Goal: Task Accomplishment & Management: Manage account settings

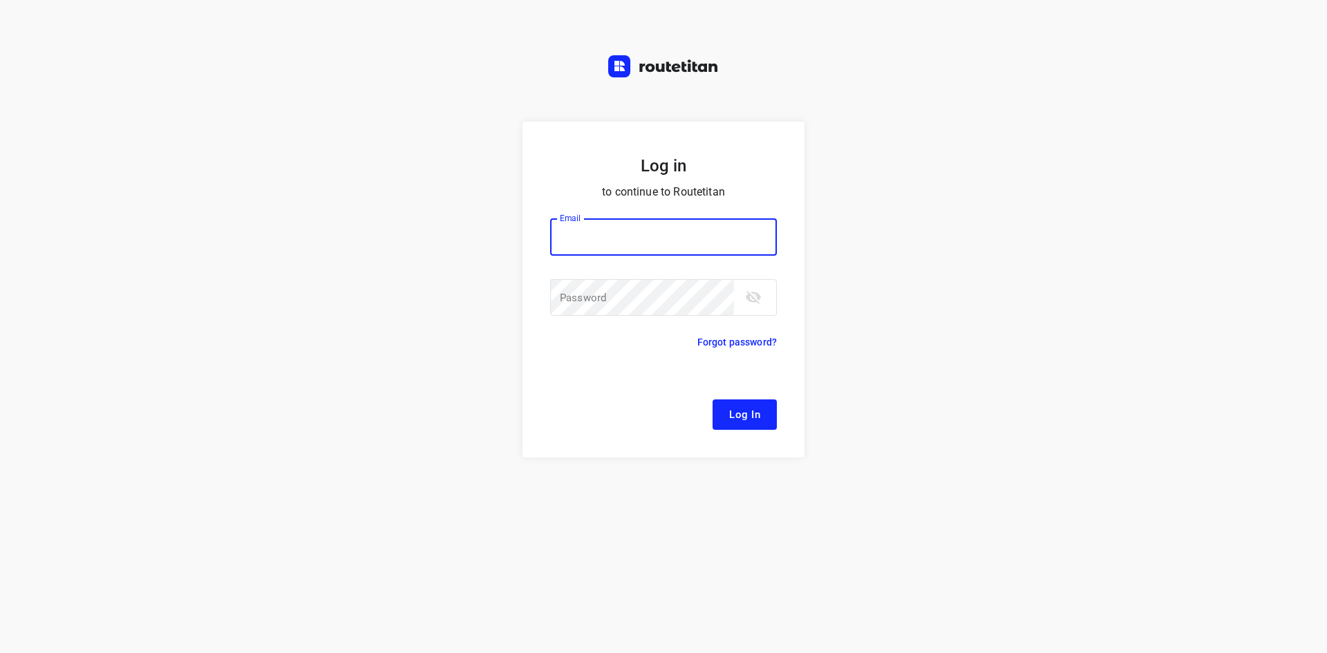
click at [622, 220] on input "email" at bounding box center [663, 236] width 227 height 37
click at [712, 399] on button "Log In" at bounding box center [744, 414] width 64 height 30
type input "remco@fruitopjewerk.nl"
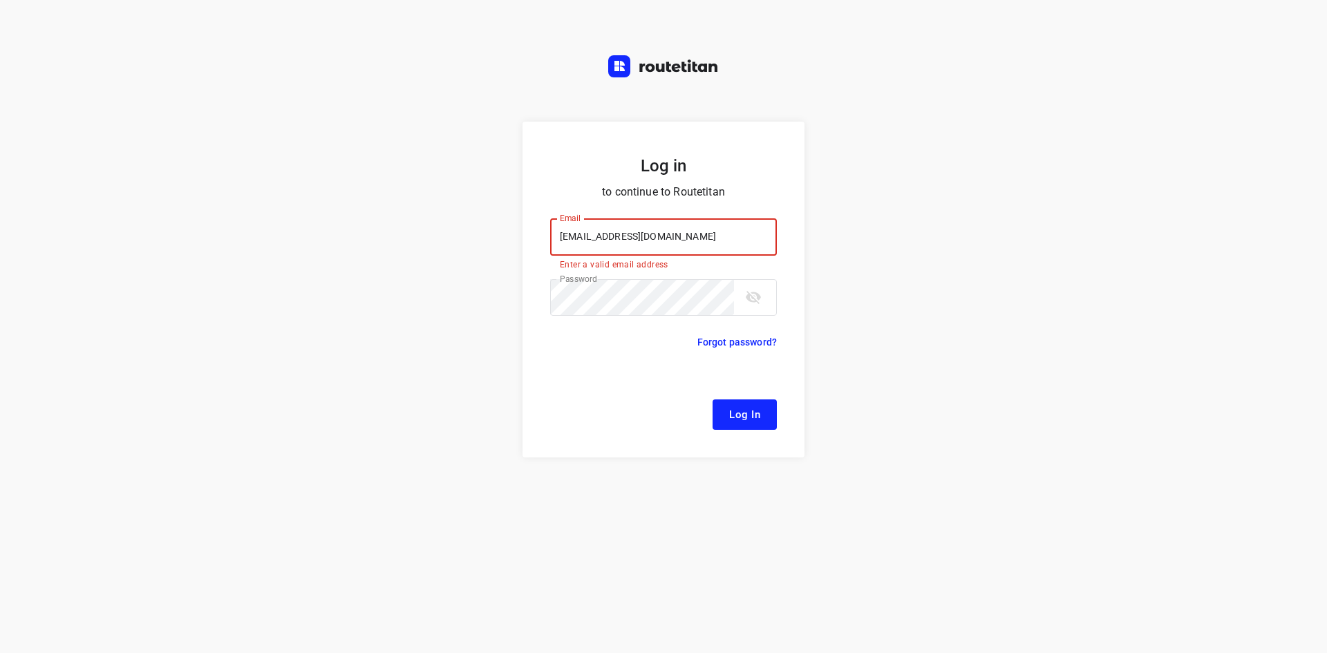
click at [769, 416] on button "Log In" at bounding box center [744, 414] width 64 height 30
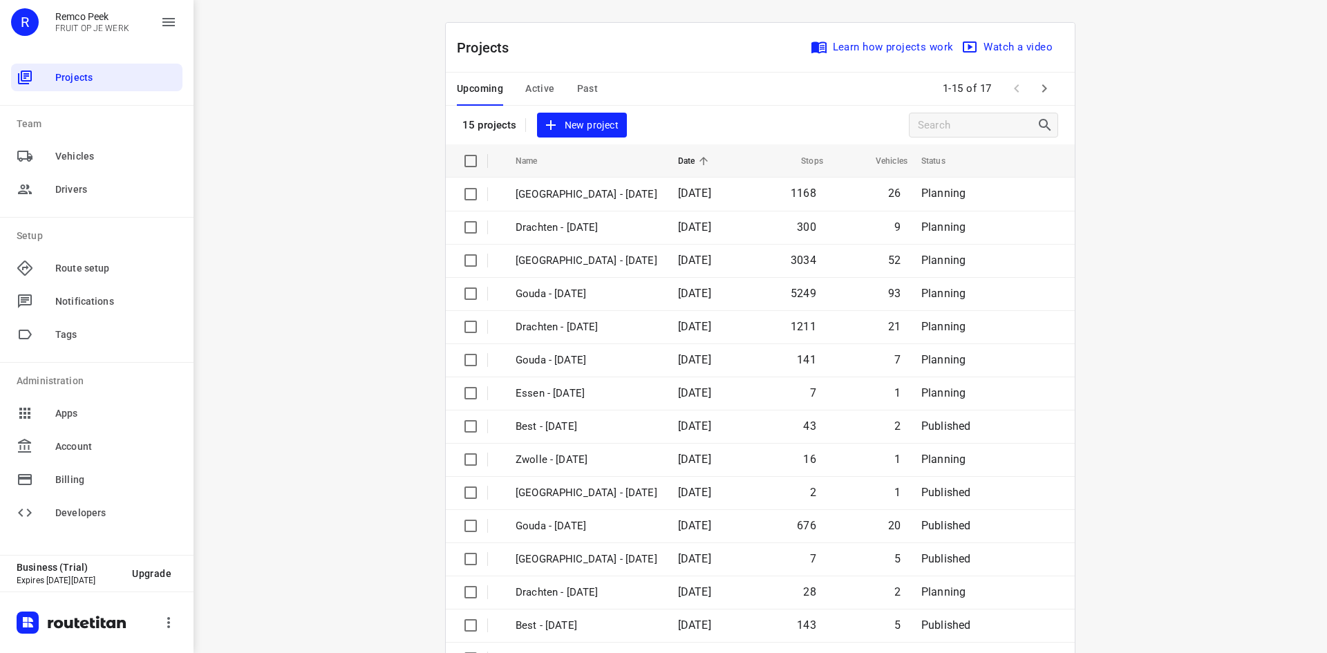
click at [540, 91] on span "Active" at bounding box center [539, 88] width 29 height 17
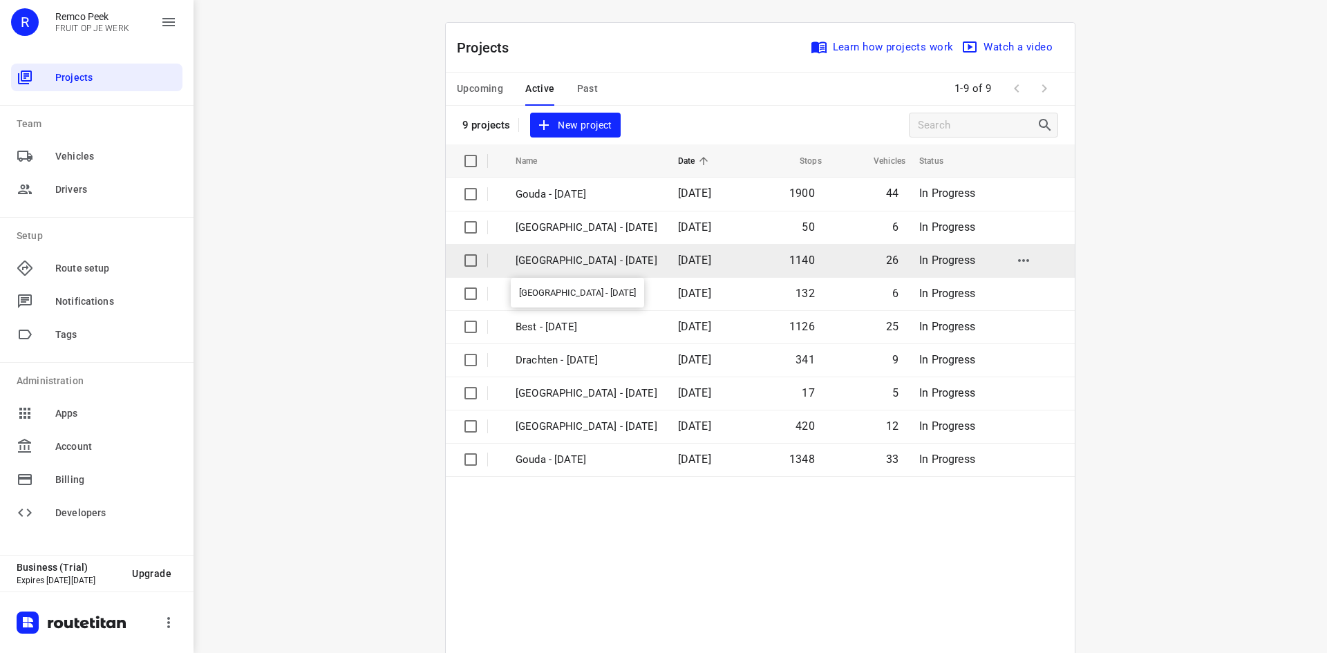
click at [544, 264] on p "[GEOGRAPHIC_DATA] - [DATE]" at bounding box center [586, 261] width 142 height 16
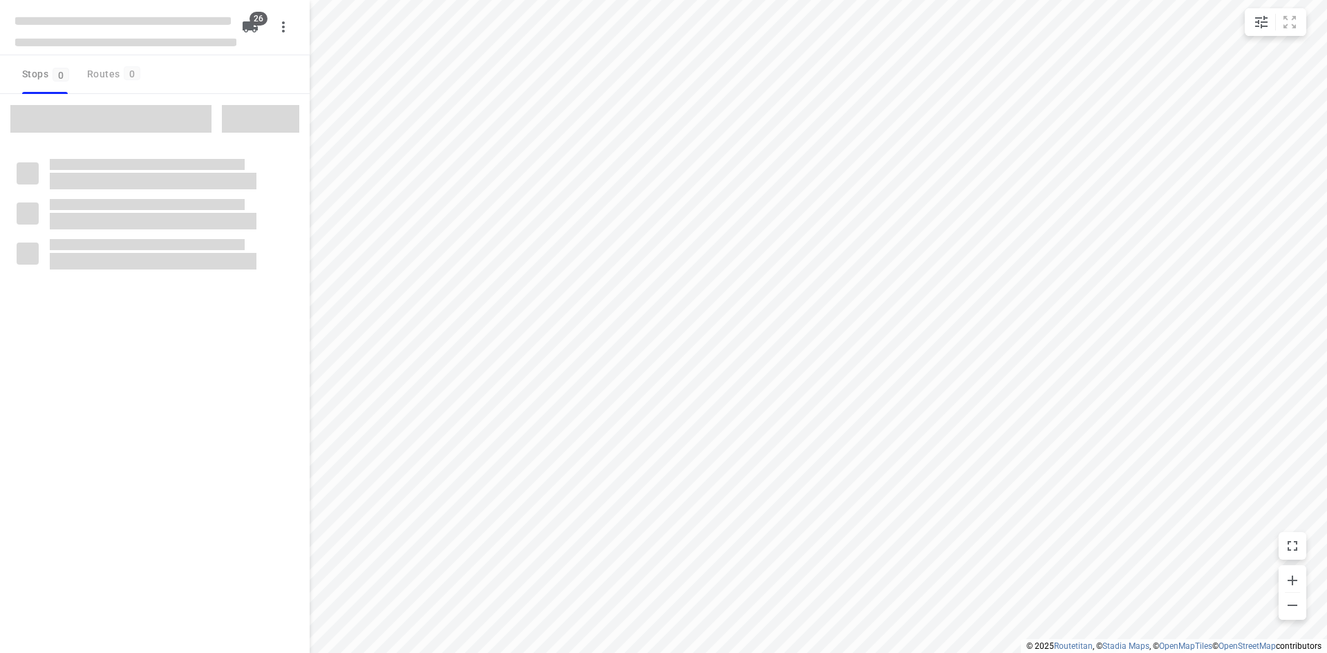
checkbox input "true"
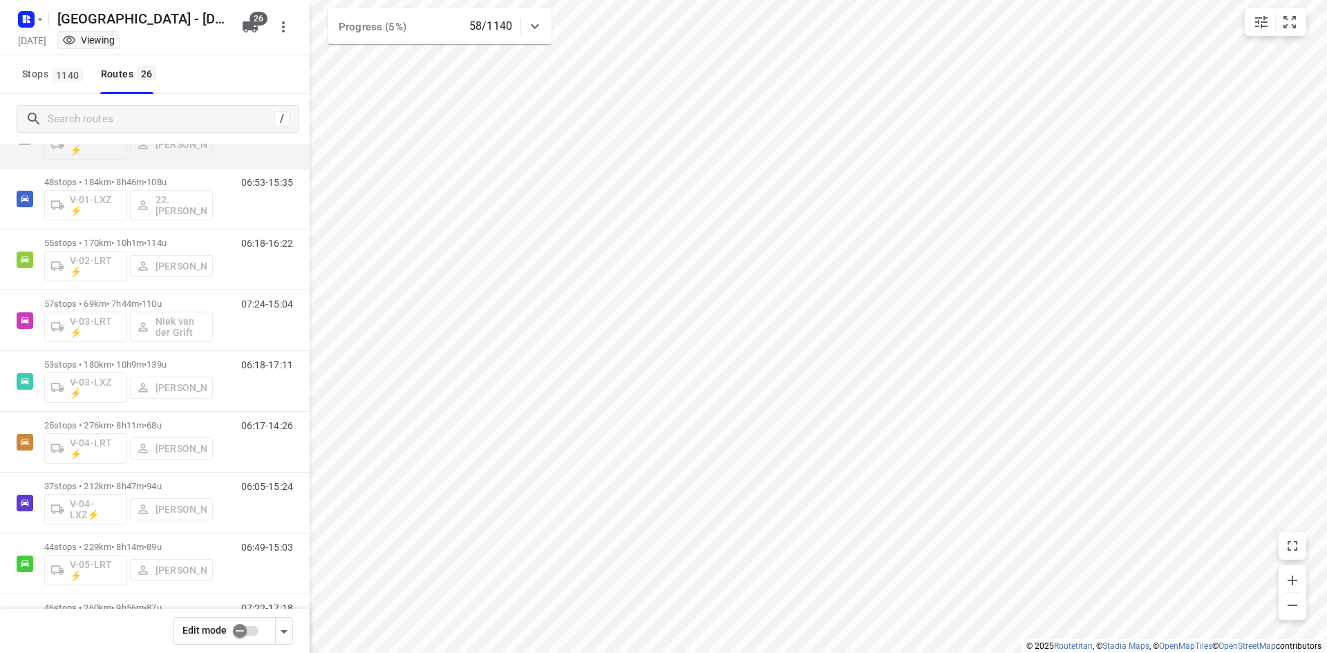
scroll to position [138, 0]
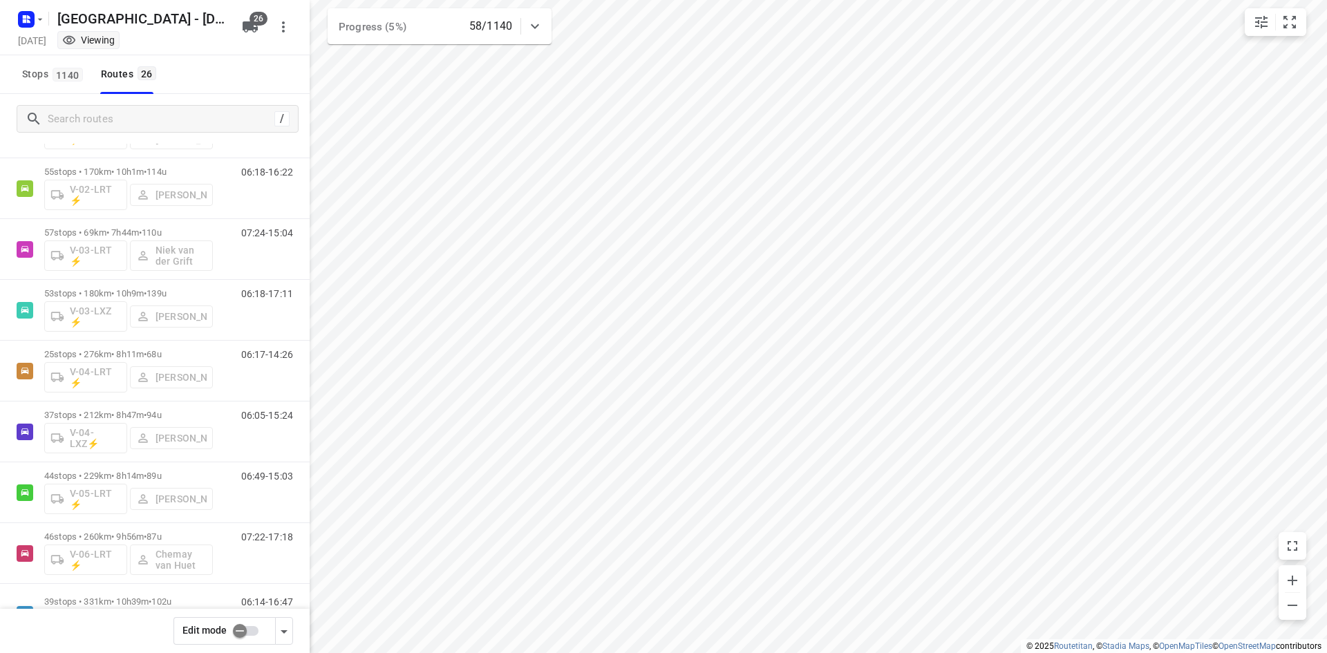
click at [547, 28] on div at bounding box center [535, 26] width 28 height 28
drag, startPoint x: 541, startPoint y: 37, endPoint x: 466, endPoint y: 10, distance: 79.3
click at [540, 33] on icon at bounding box center [534, 31] width 17 height 17
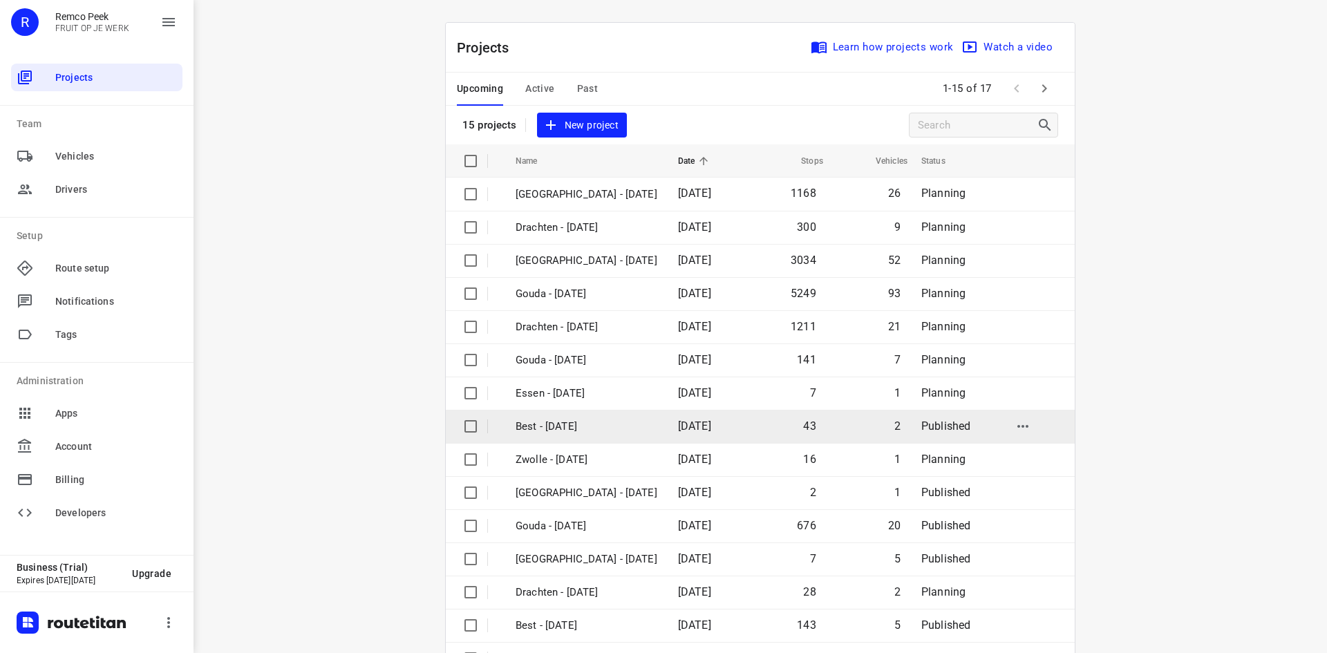
scroll to position [46, 0]
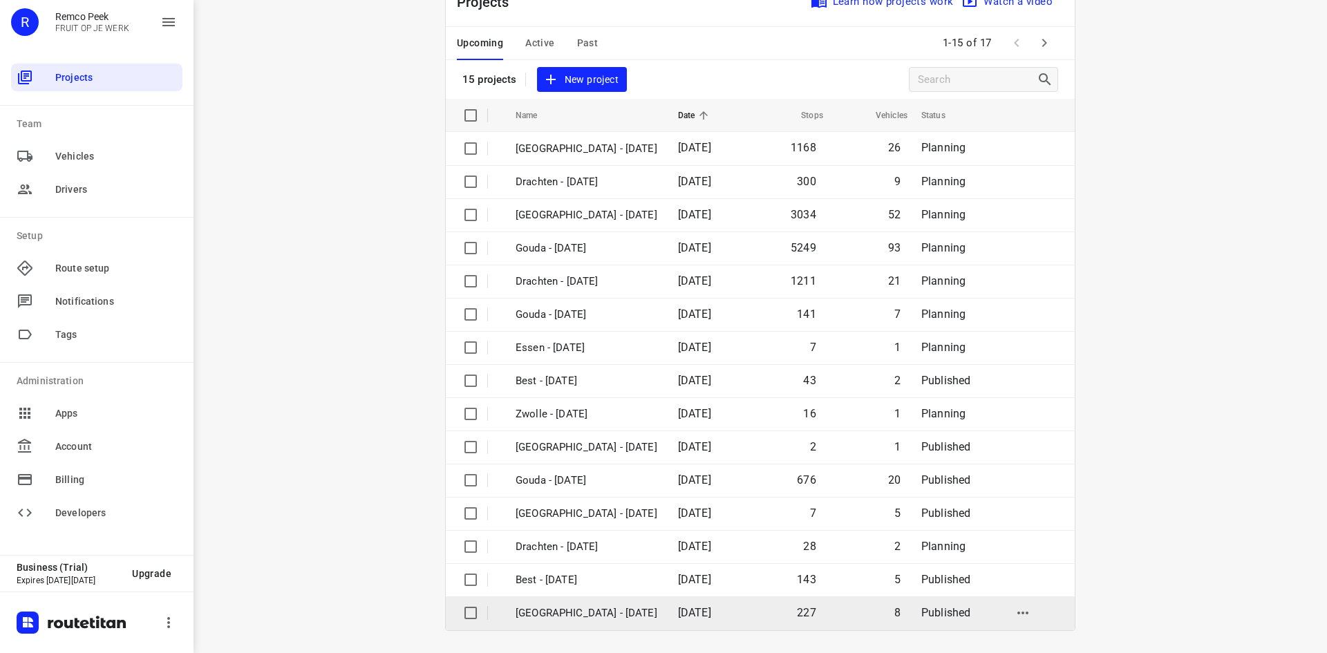
click at [555, 611] on p "[GEOGRAPHIC_DATA] - [DATE]" at bounding box center [586, 613] width 142 height 16
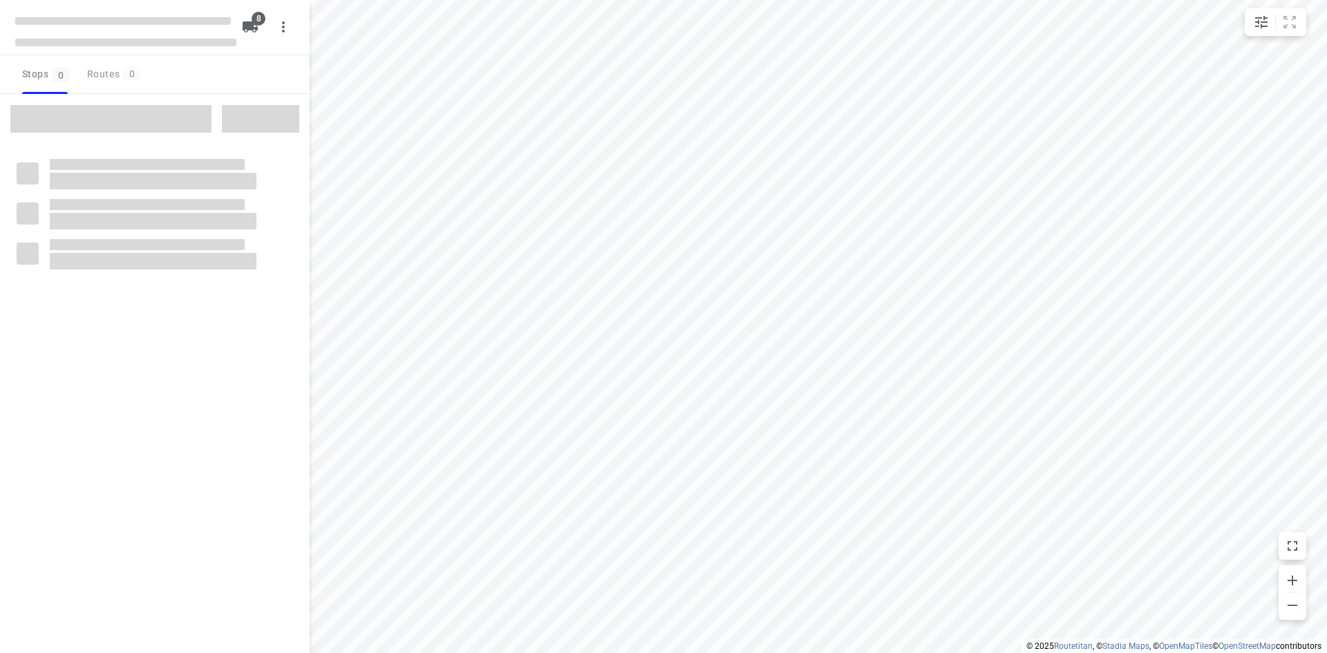
checkbox input "true"
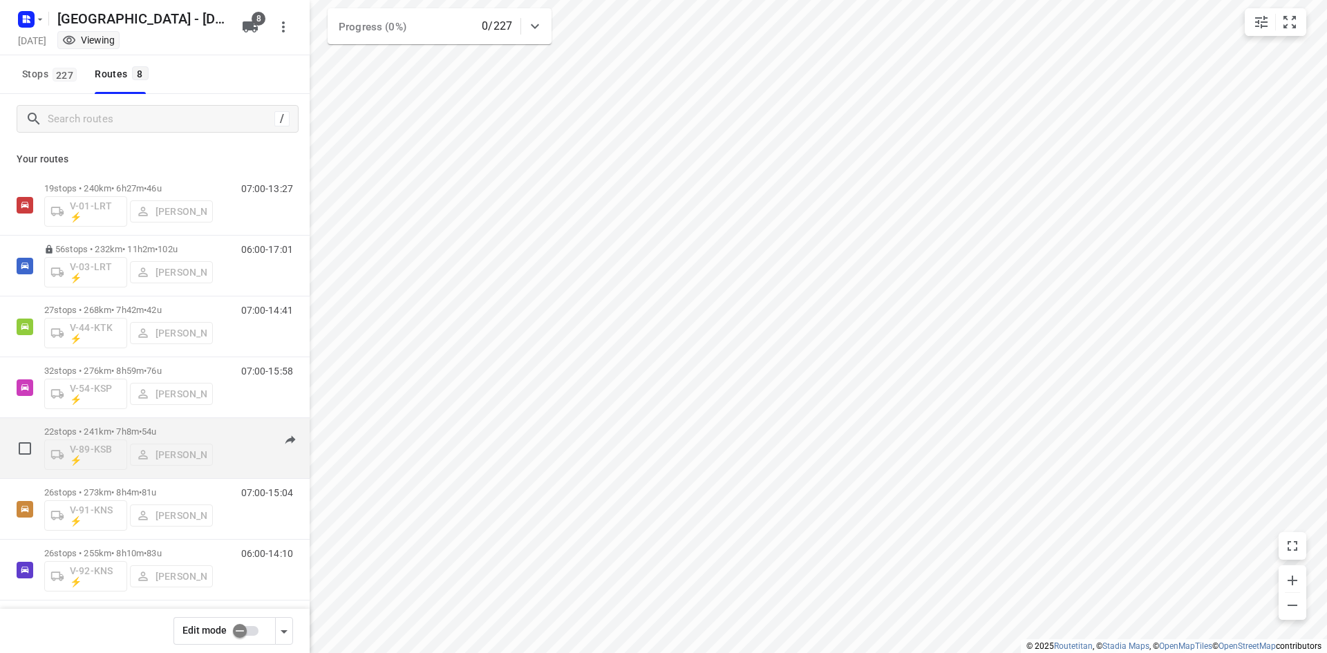
click at [95, 453] on div "V-89-KSB ⚡ Alex Tryfonov" at bounding box center [128, 453] width 169 height 33
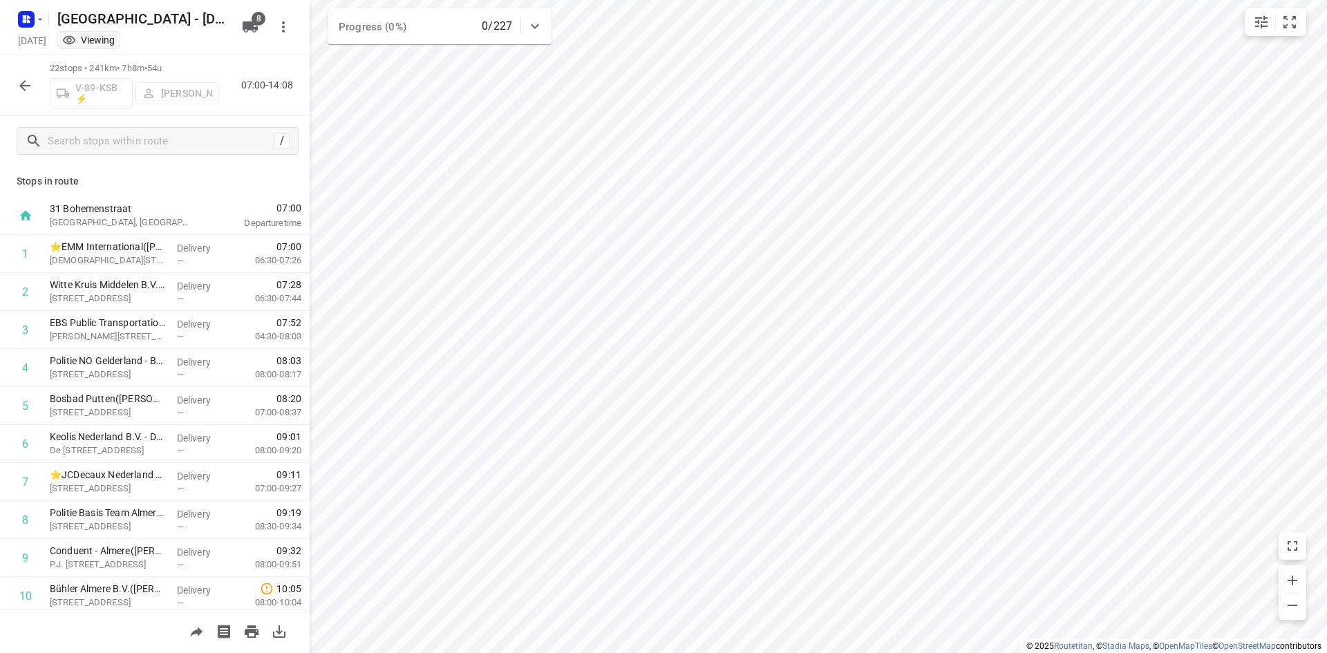
click at [81, 88] on div "V-89-KSB ⚡ Alex Tryfonov" at bounding box center [134, 91] width 169 height 33
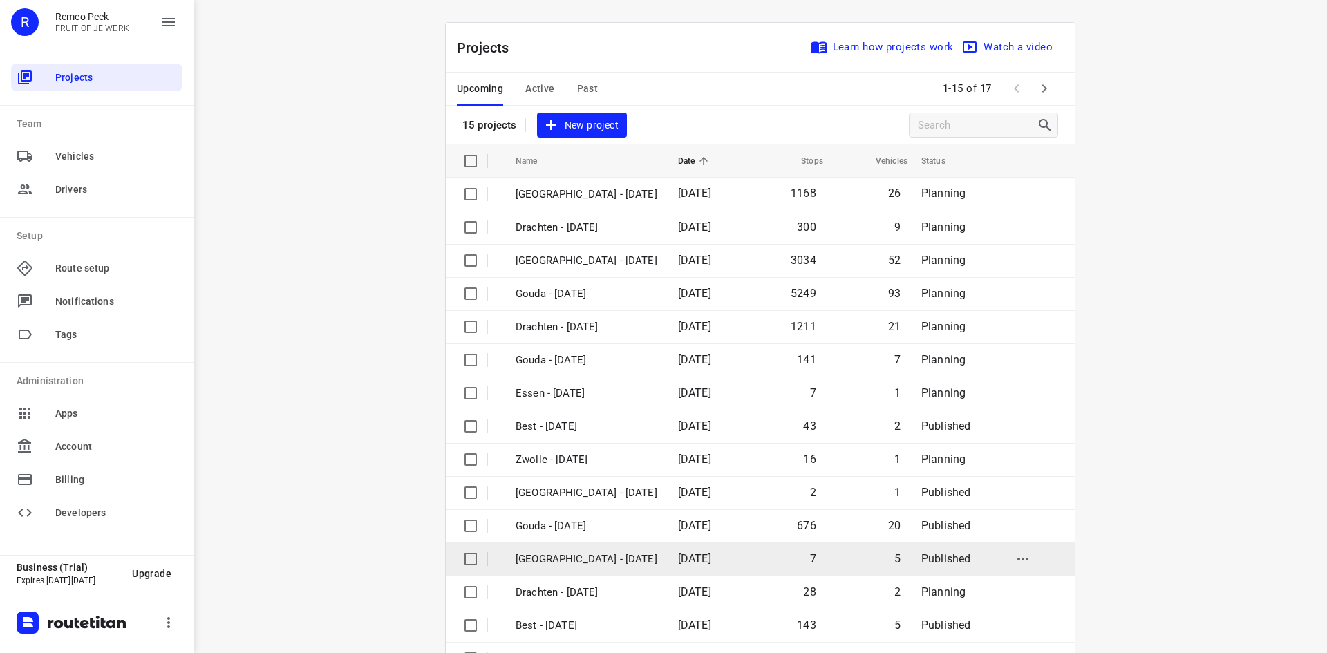
scroll to position [46, 0]
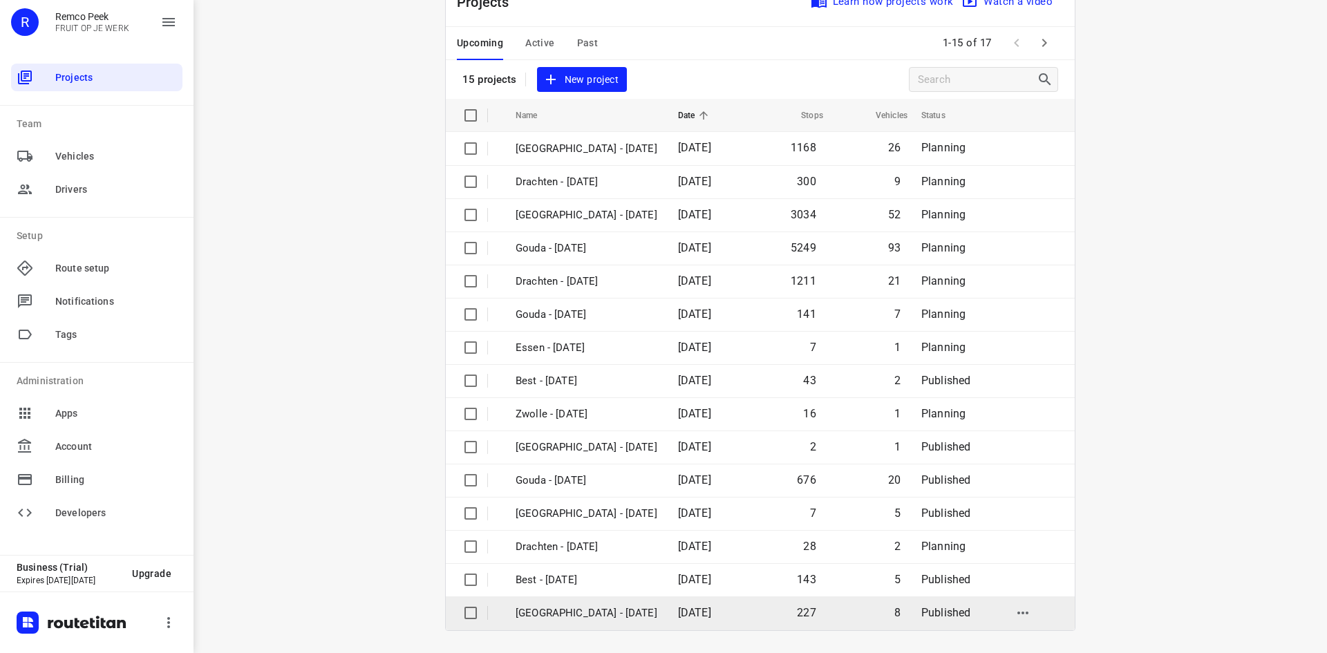
click at [551, 603] on td "[GEOGRAPHIC_DATA] - [DATE]" at bounding box center [584, 612] width 165 height 33
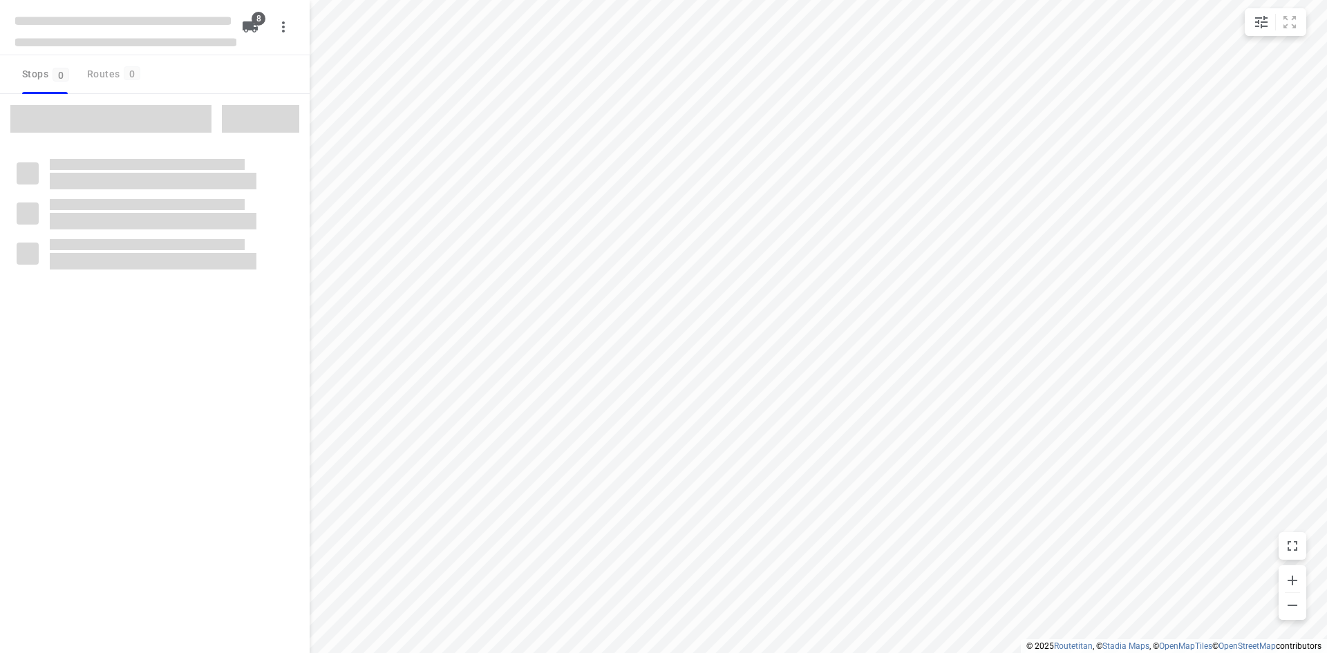
checkbox input "true"
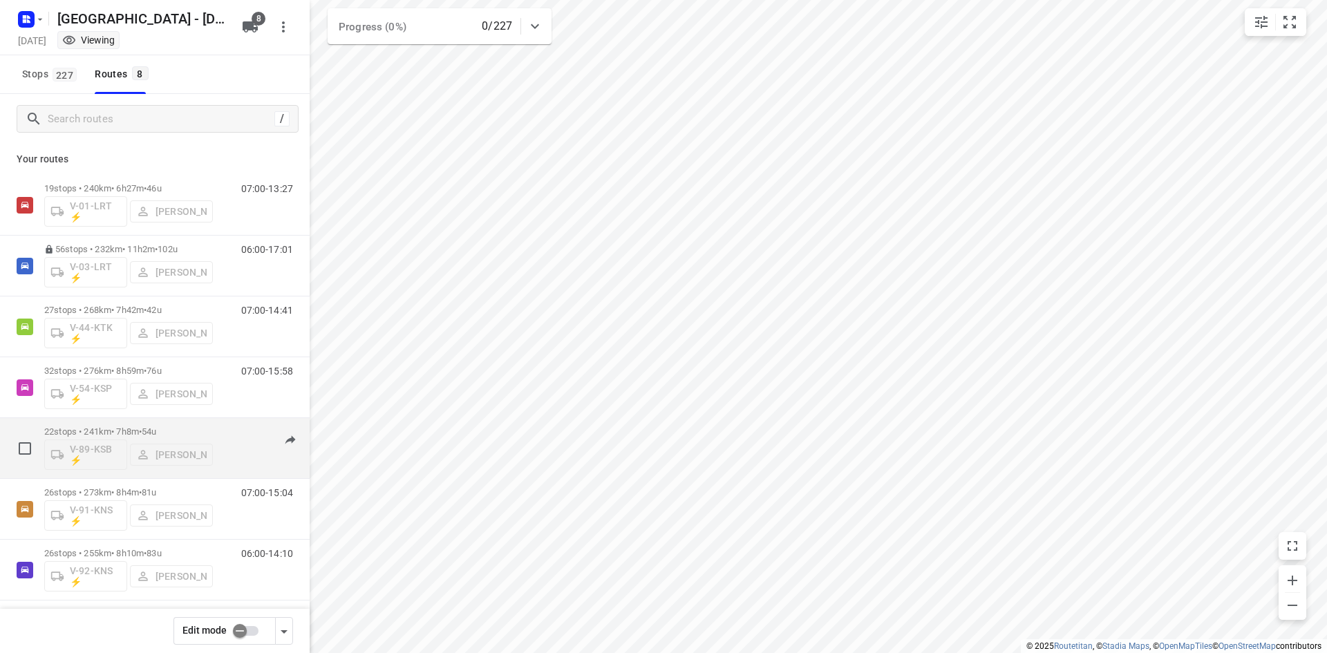
click at [85, 451] on div "V-89-KSB ⚡ Alex Tryfonov" at bounding box center [128, 453] width 169 height 33
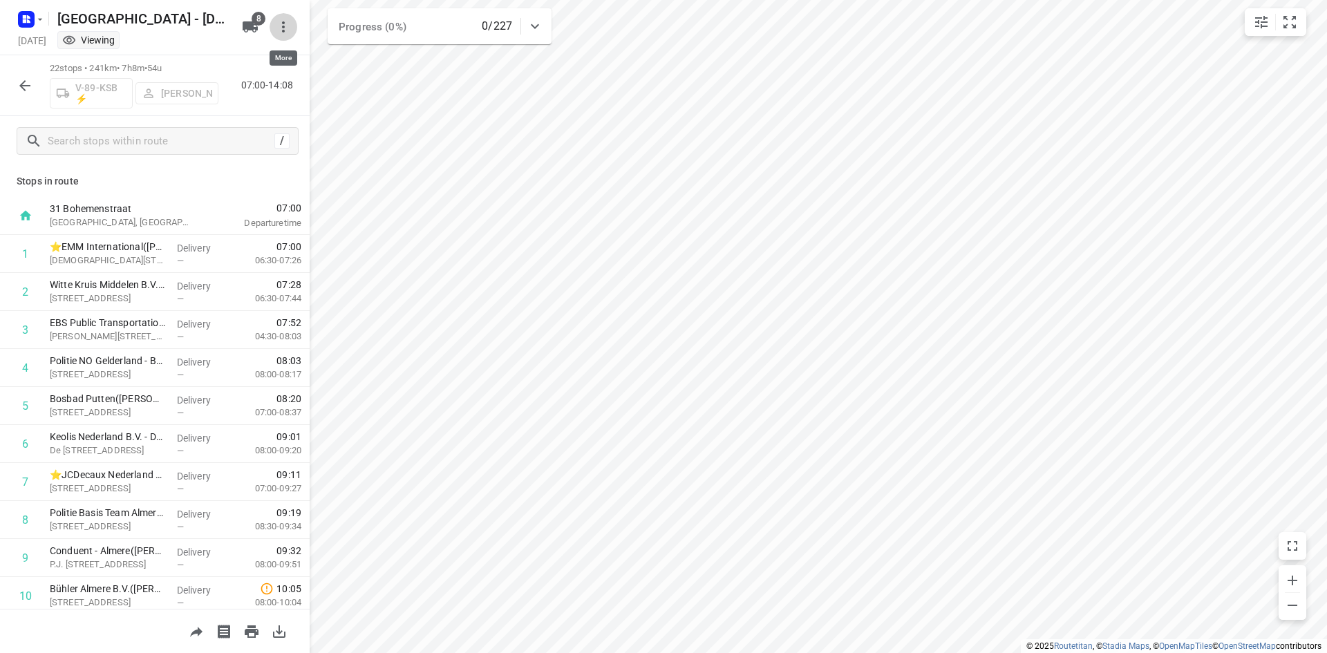
click at [290, 28] on icon "button" at bounding box center [283, 27] width 17 height 17
click at [218, 20] on div at bounding box center [663, 326] width 1327 height 653
click at [254, 22] on span "8" at bounding box center [259, 19] width 14 height 14
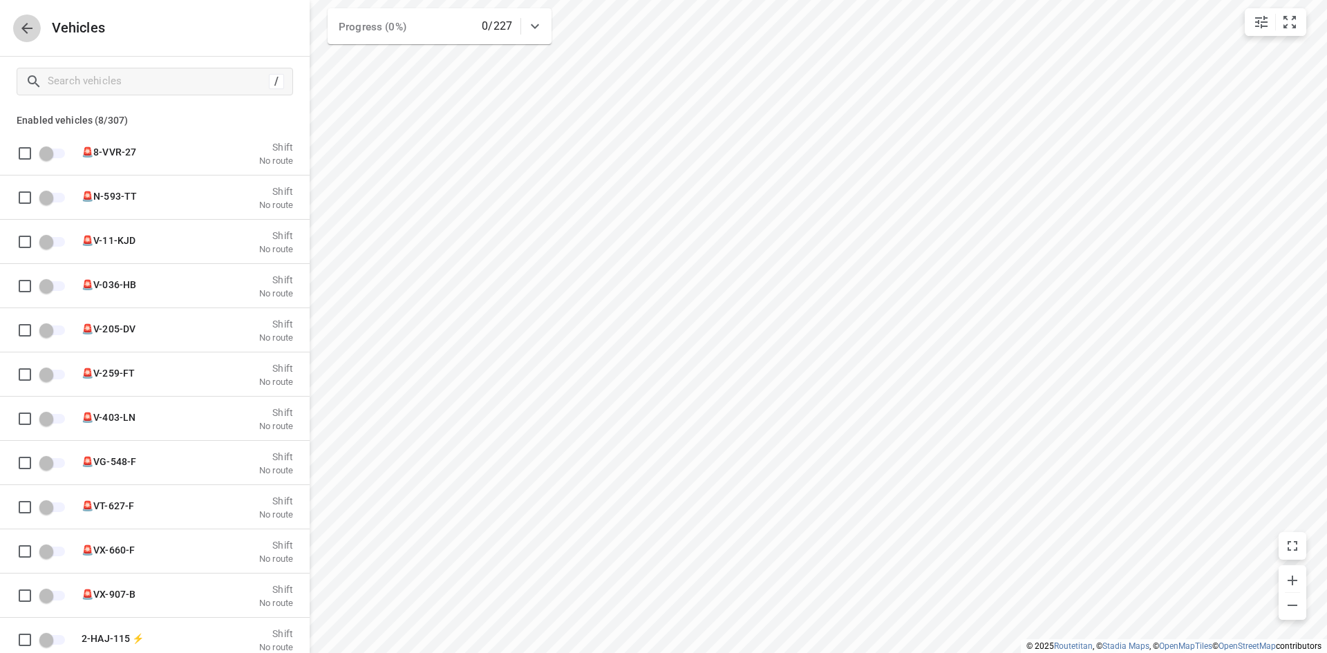
click at [22, 24] on icon "button" at bounding box center [27, 28] width 17 height 17
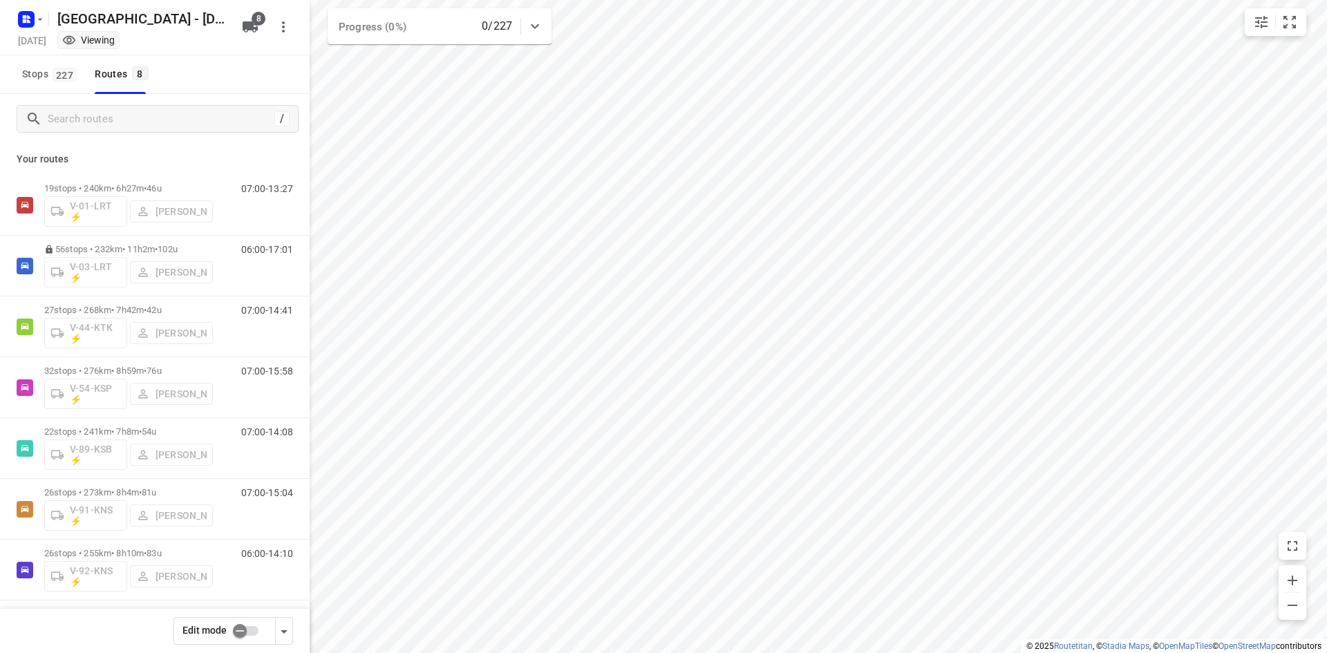
click at [247, 616] on input "checkbox" at bounding box center [239, 631] width 79 height 26
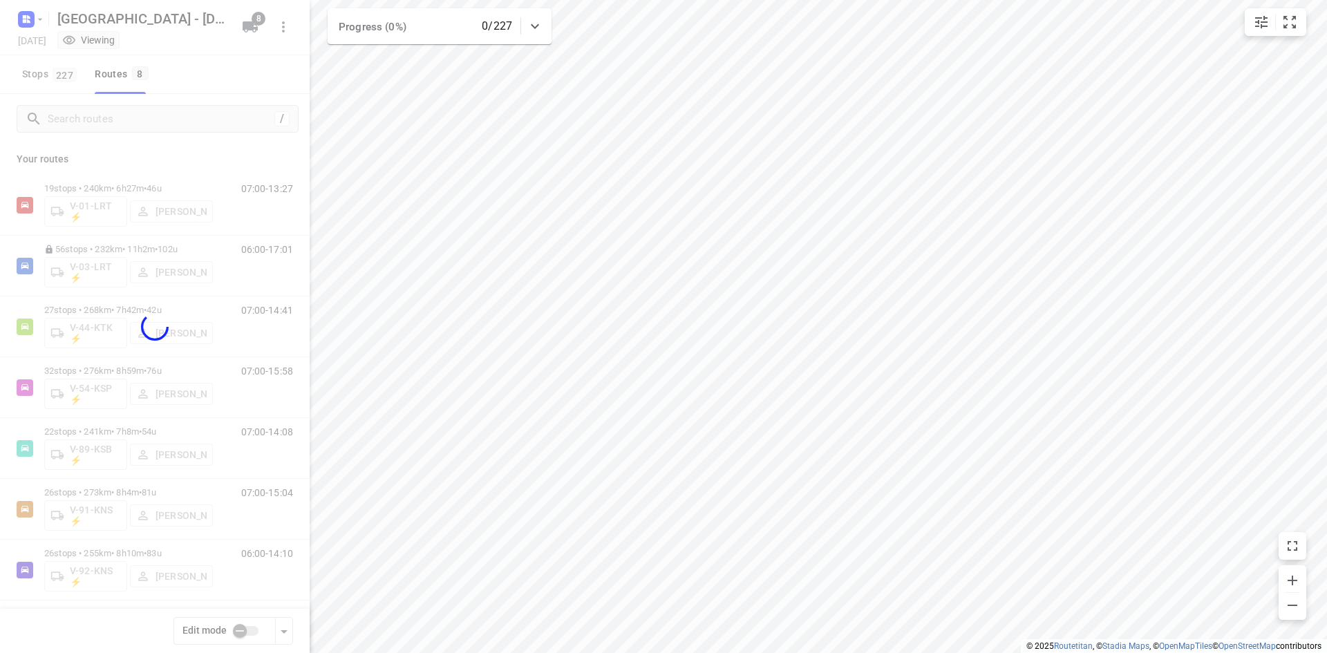
checkbox input "true"
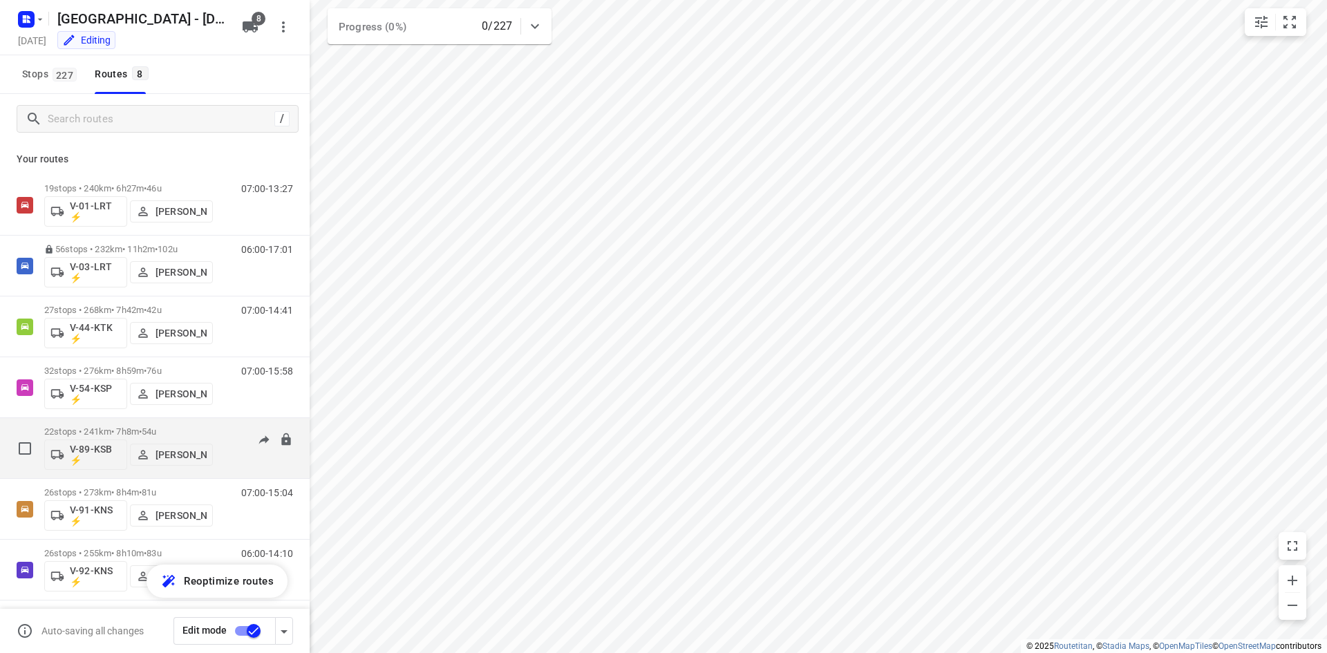
scroll to position [66, 0]
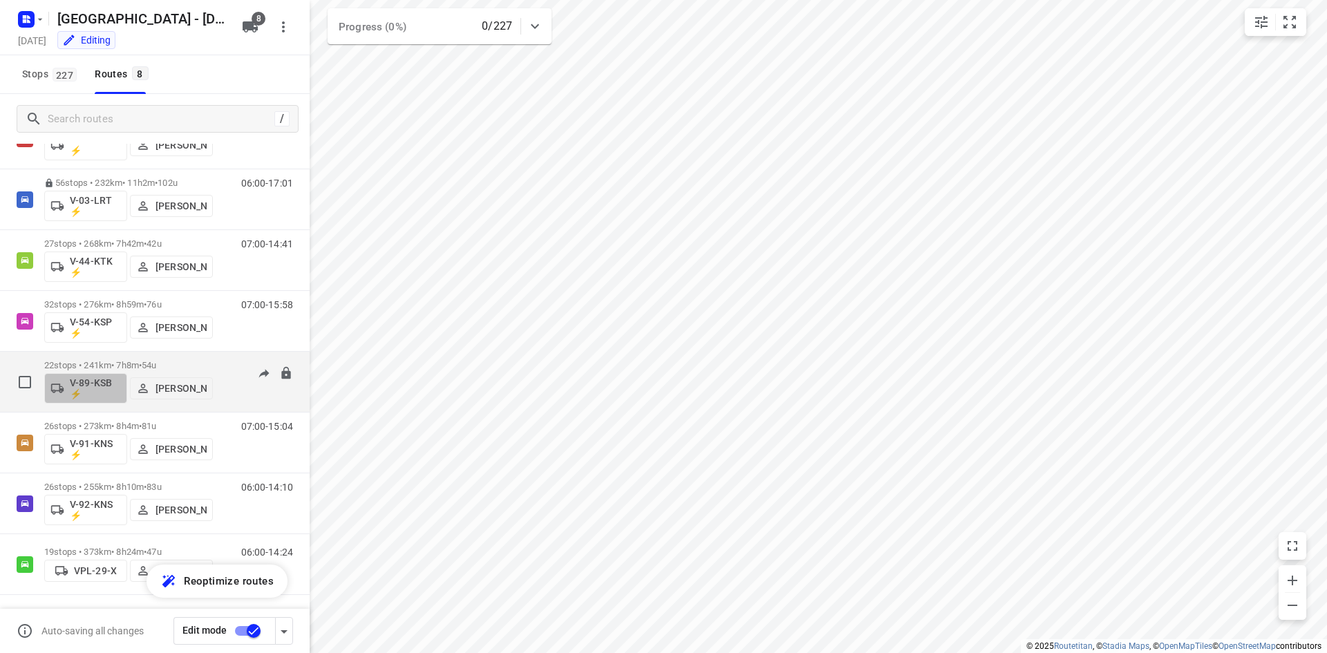
click at [88, 379] on p "V-89-KSB ⚡" at bounding box center [95, 388] width 51 height 22
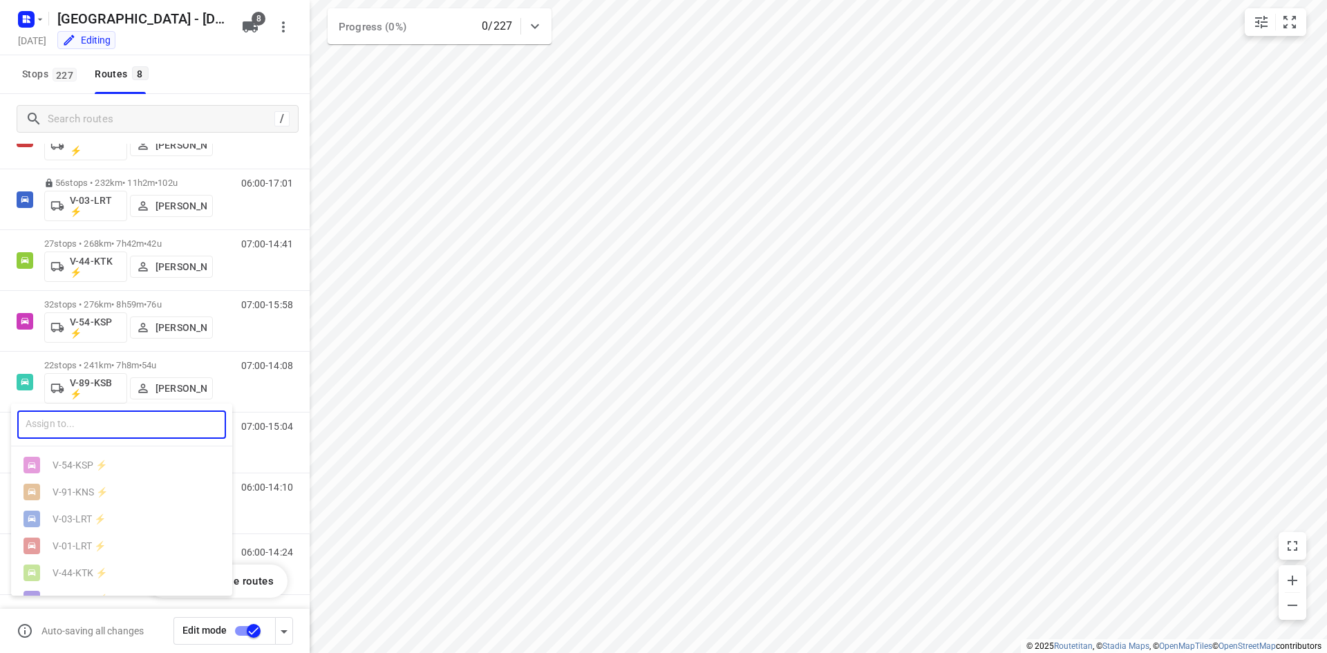
click at [53, 427] on input "text" at bounding box center [121, 424] width 209 height 28
type input "v"
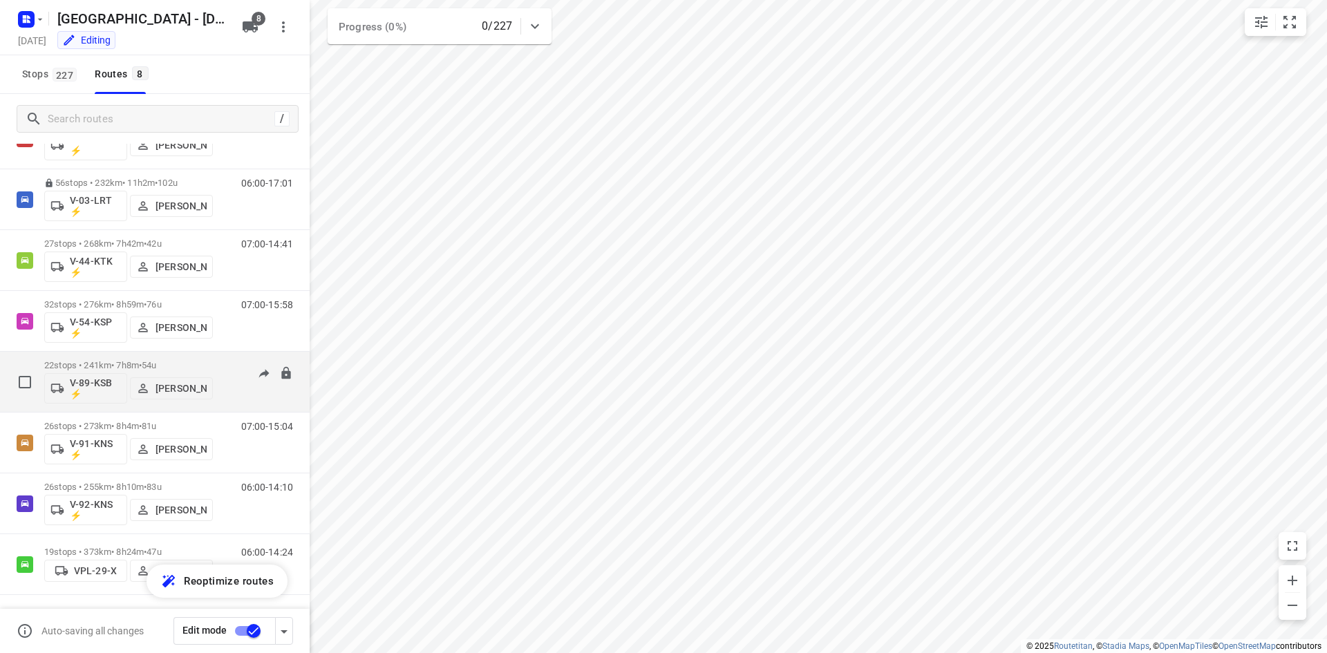
click at [72, 386] on p "V-89-KSB ⚡" at bounding box center [95, 388] width 51 height 22
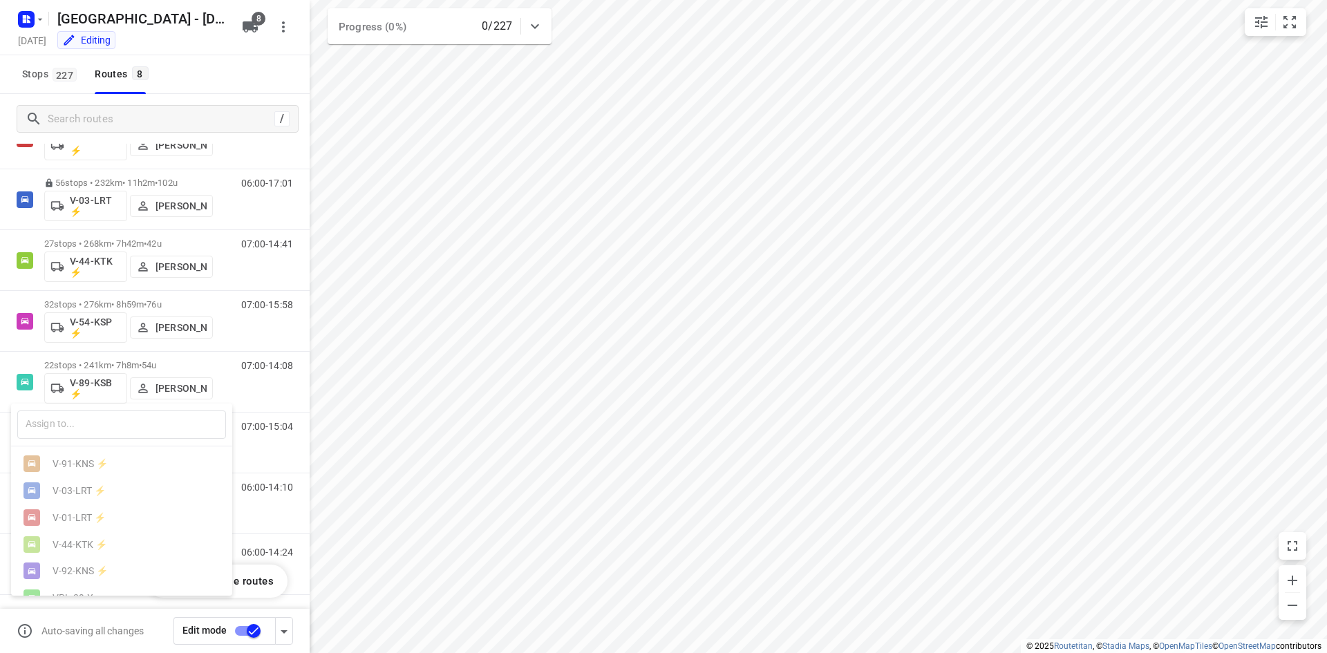
scroll to position [0, 0]
click at [258, 378] on div at bounding box center [663, 326] width 1327 height 653
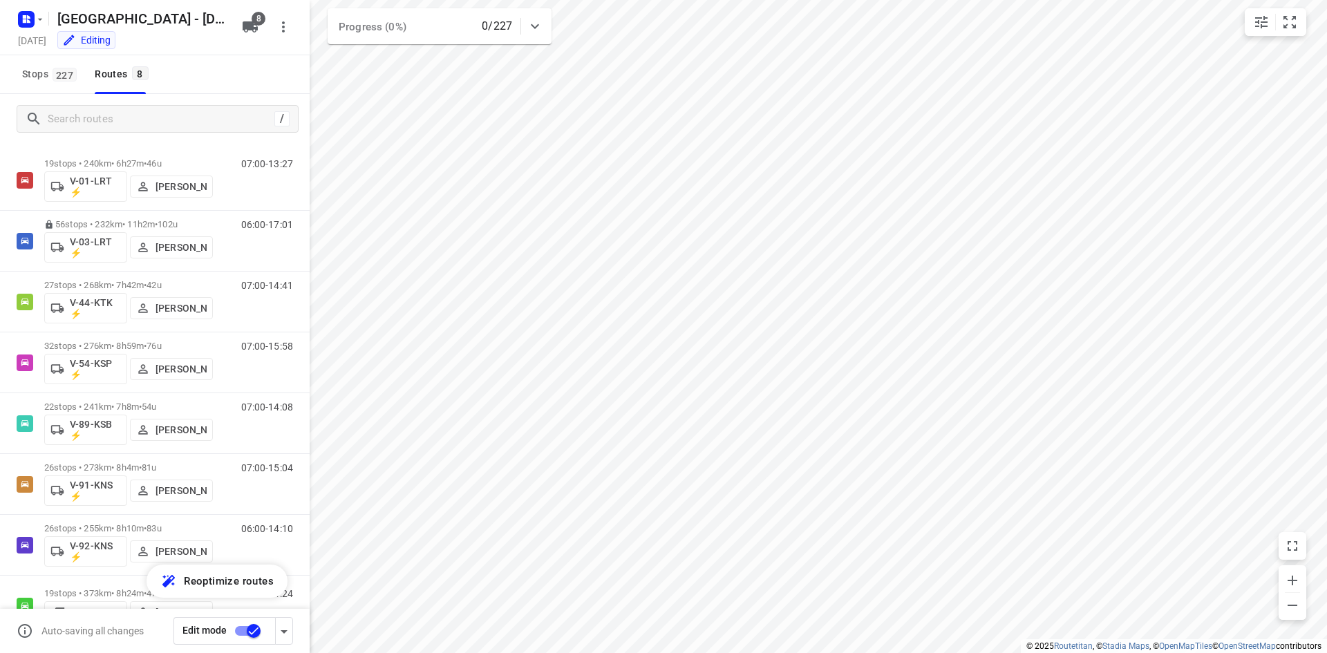
scroll to position [66, 0]
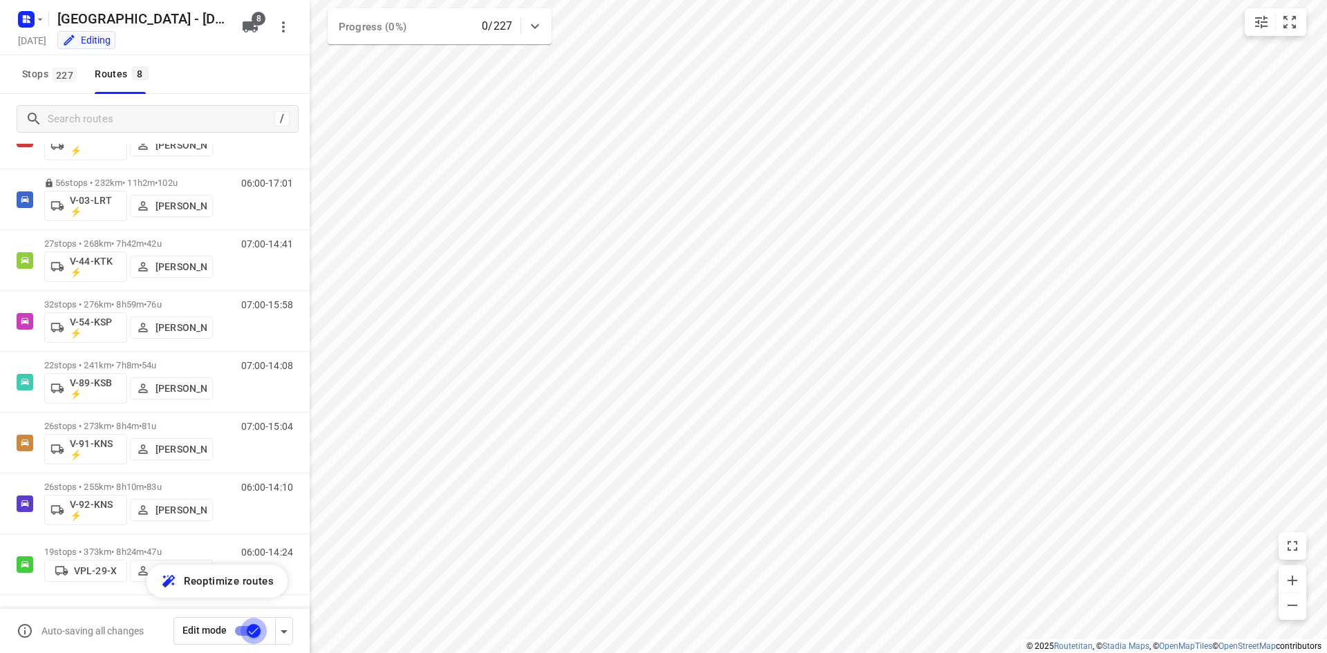
click at [245, 616] on input "checkbox" at bounding box center [253, 631] width 79 height 26
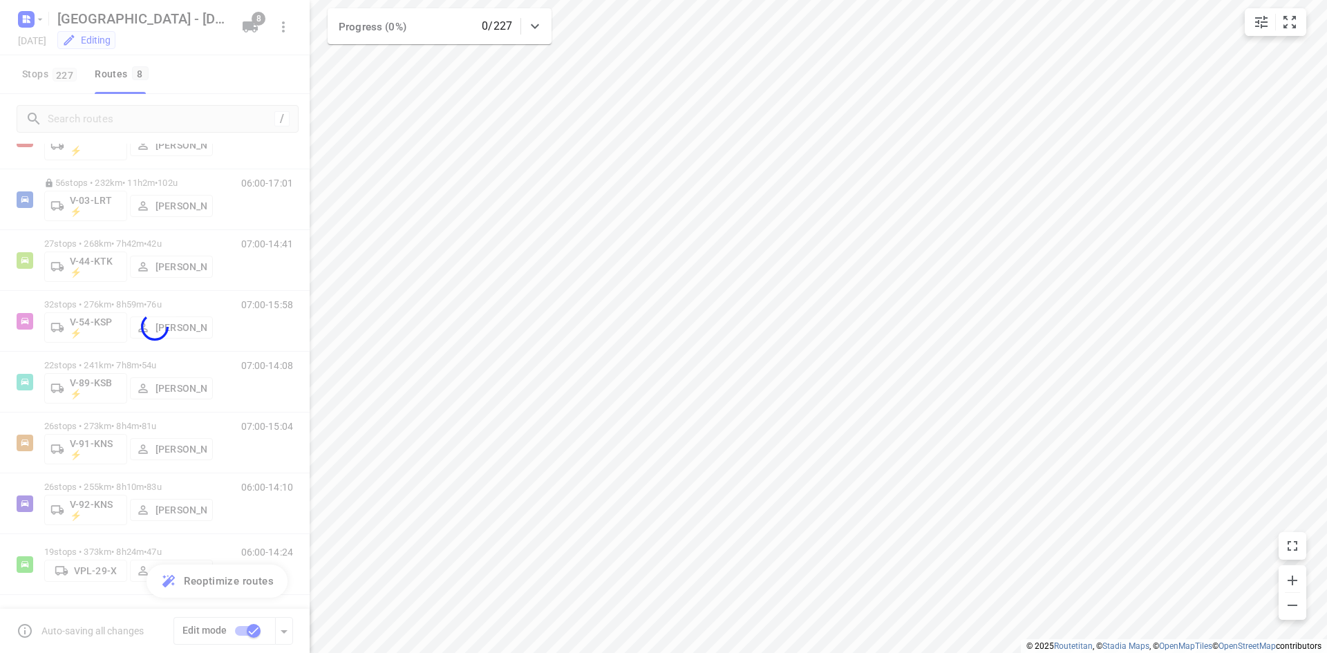
checkbox input "false"
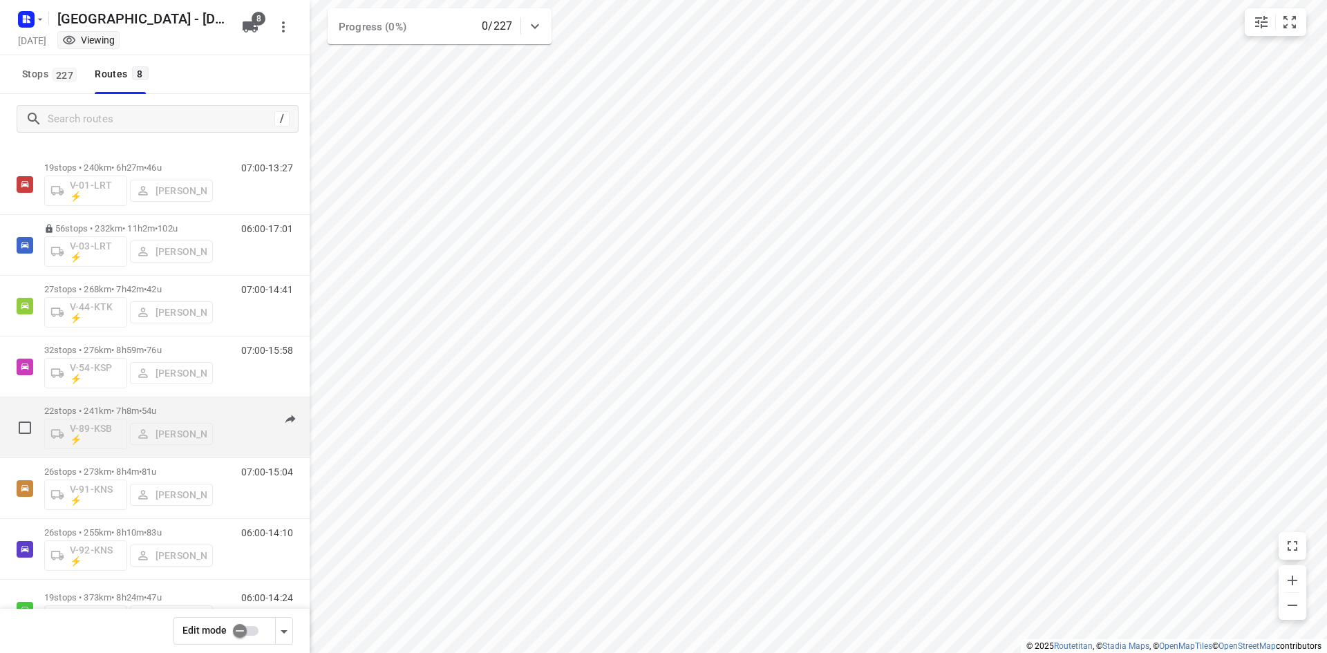
scroll to position [0, 0]
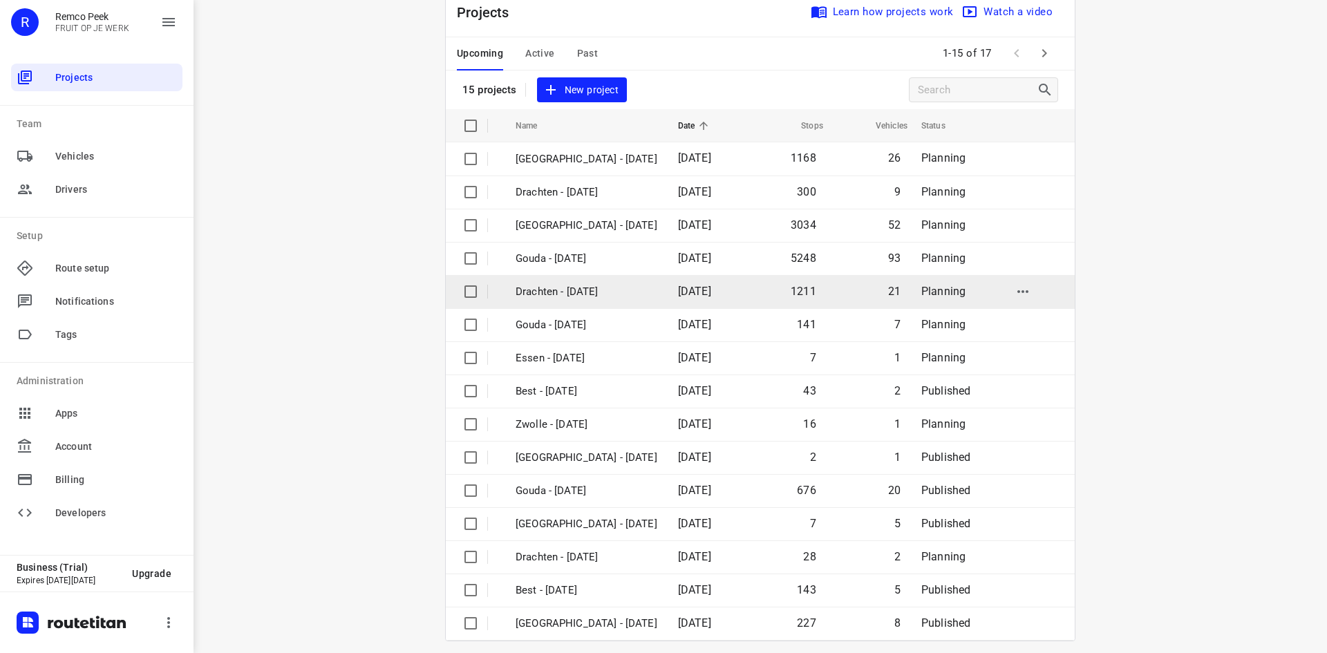
scroll to position [46, 0]
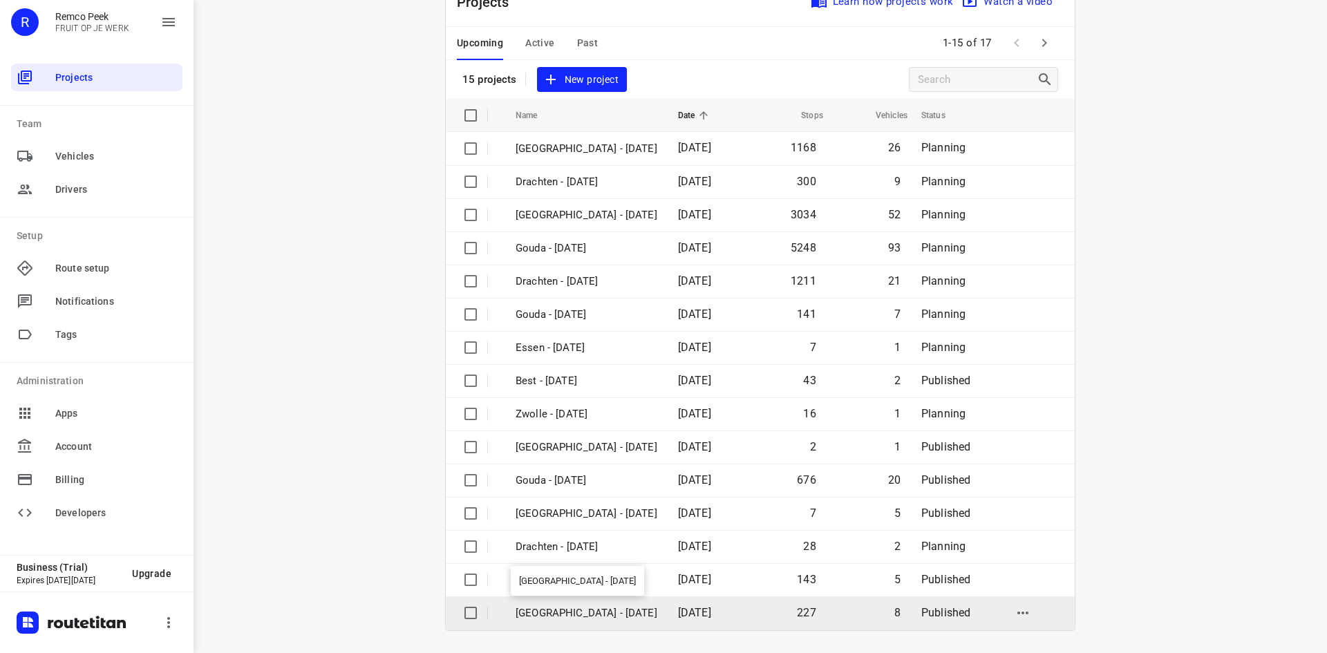
click at [565, 605] on p "[GEOGRAPHIC_DATA] - [DATE]" at bounding box center [586, 613] width 142 height 16
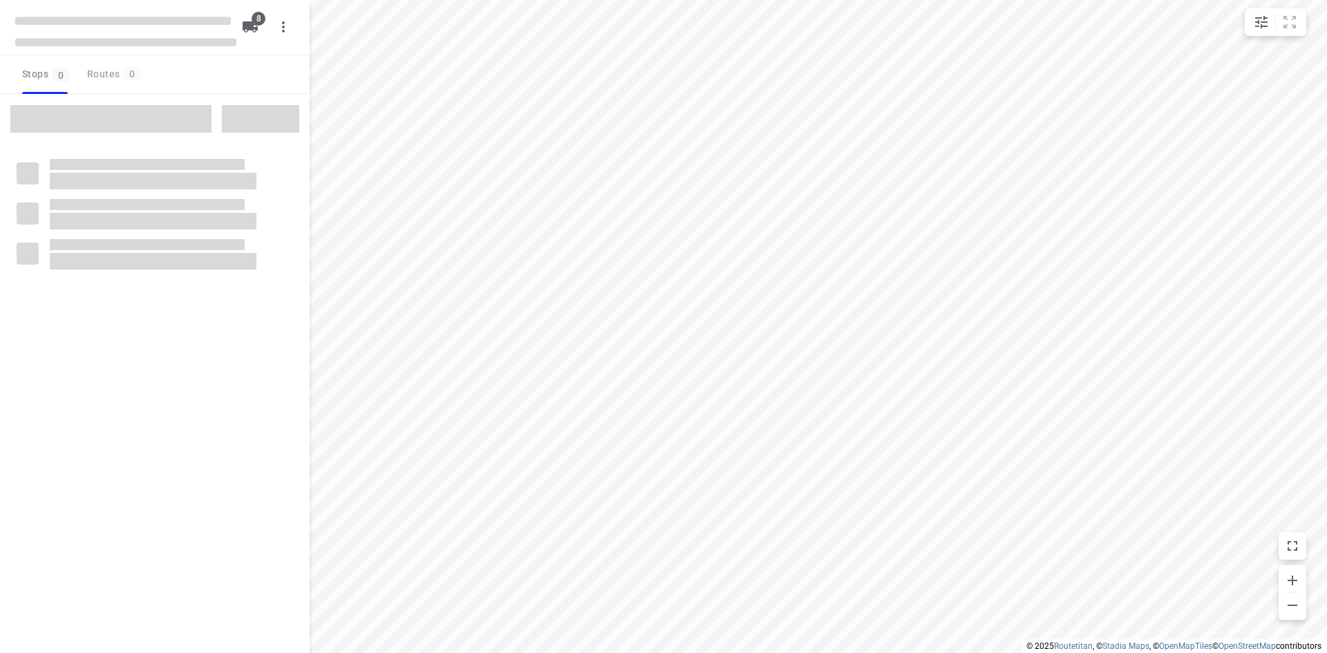
checkbox input "true"
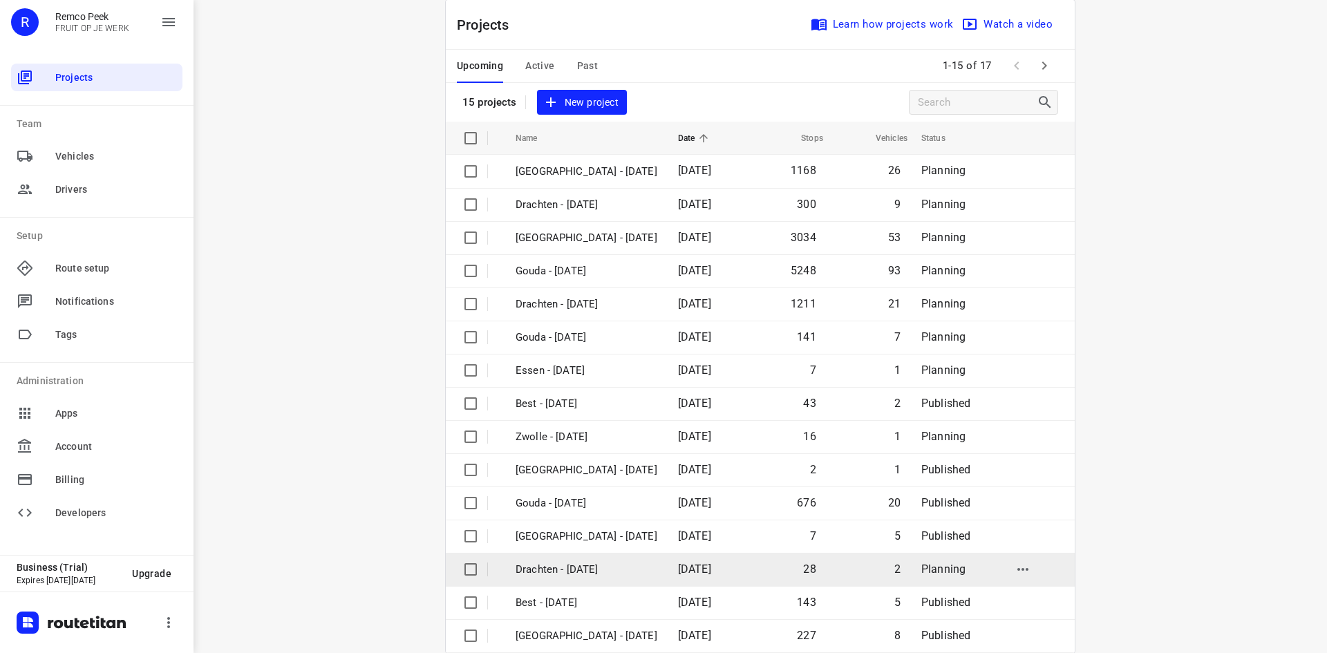
scroll to position [46, 0]
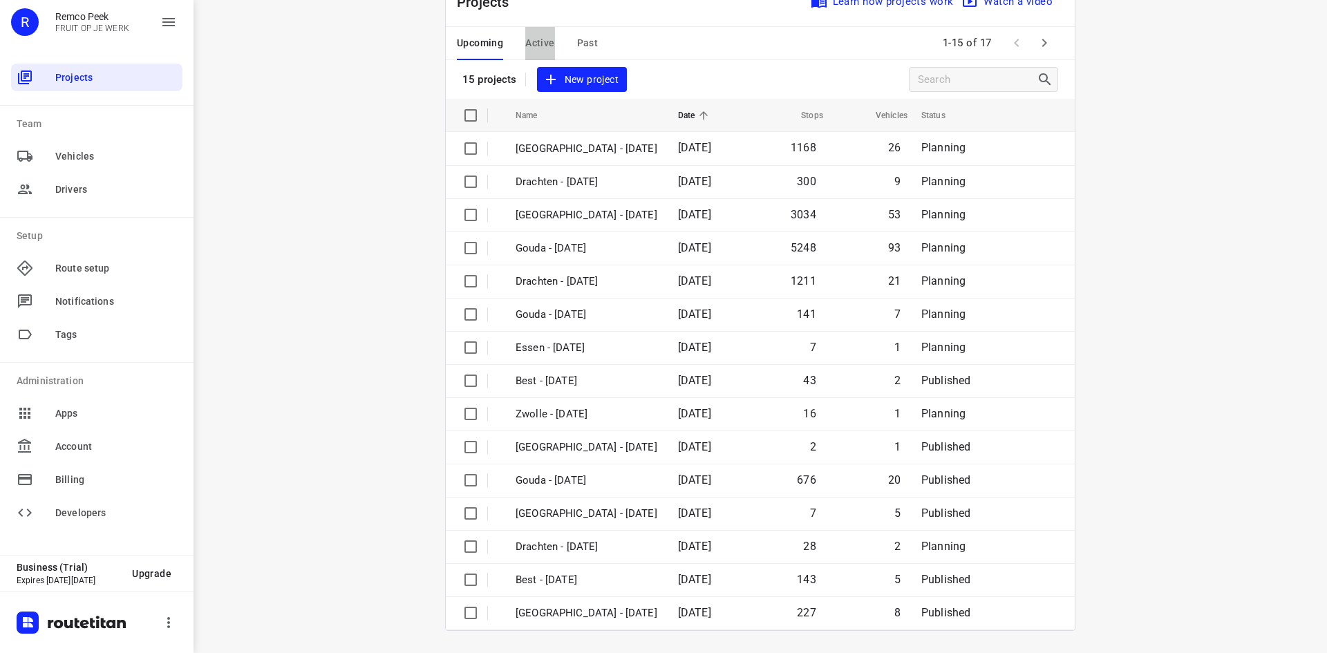
click at [541, 48] on span "Active" at bounding box center [539, 43] width 29 height 17
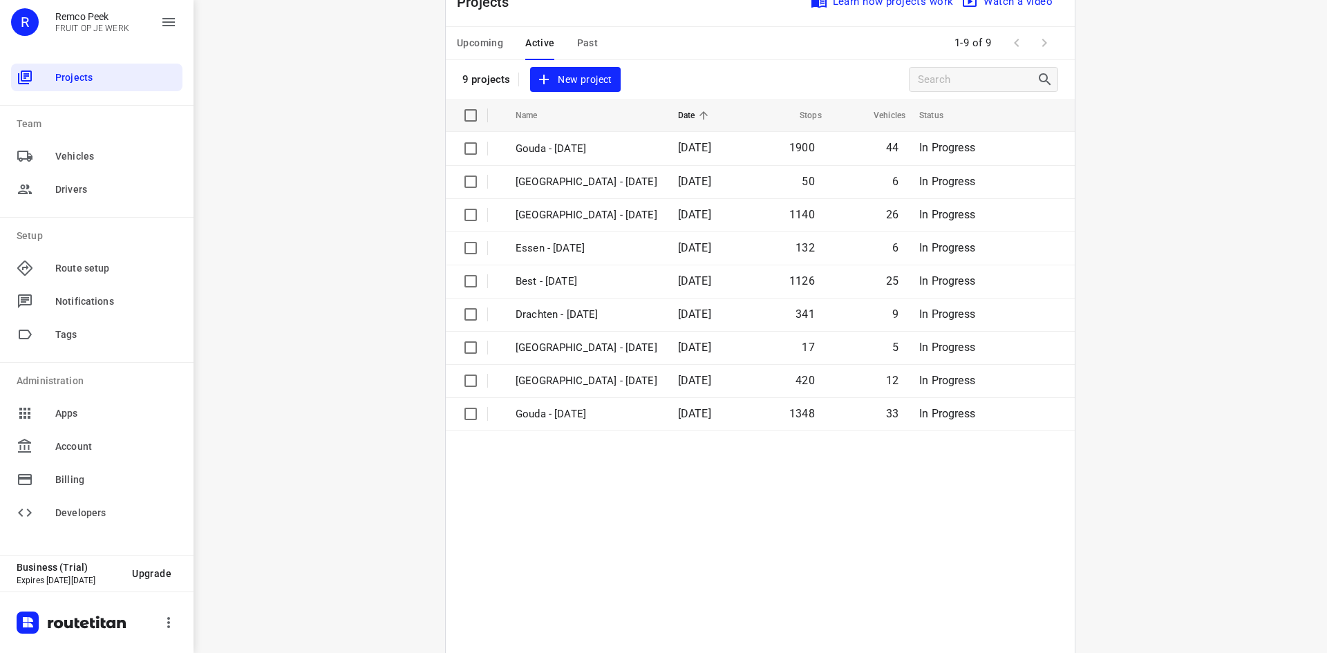
scroll to position [0, 0]
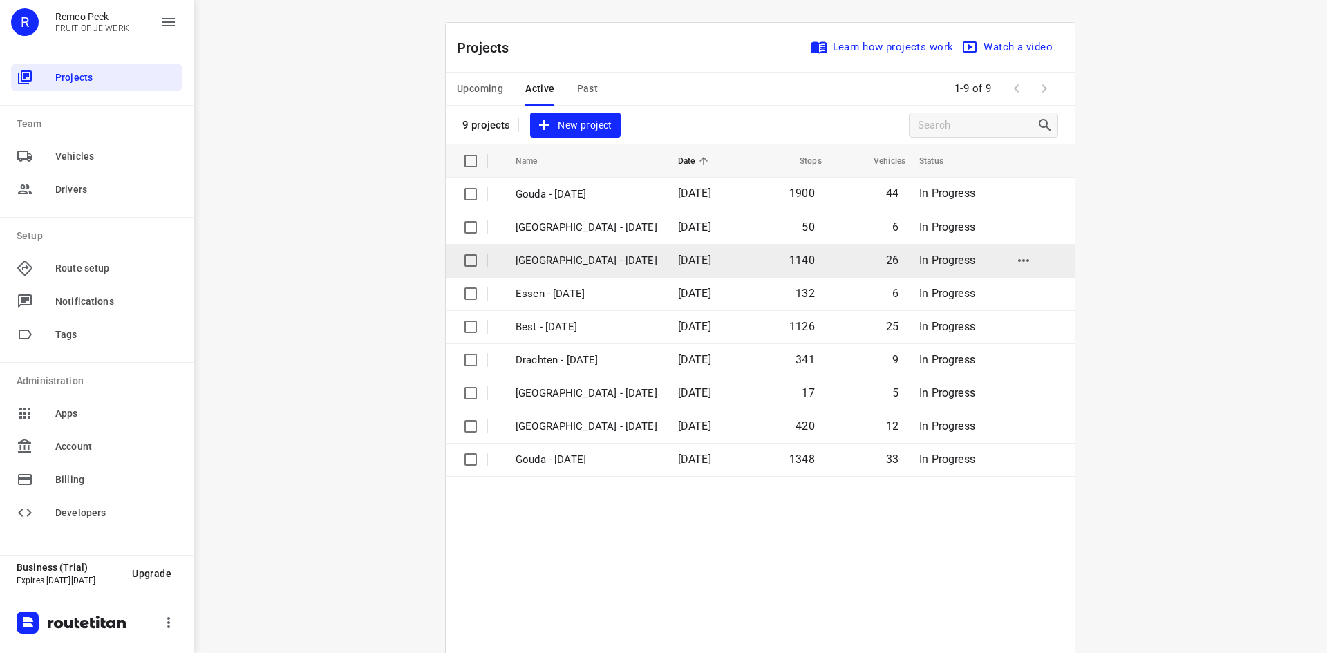
click at [539, 252] on td "[GEOGRAPHIC_DATA] - [DATE]" at bounding box center [584, 260] width 165 height 33
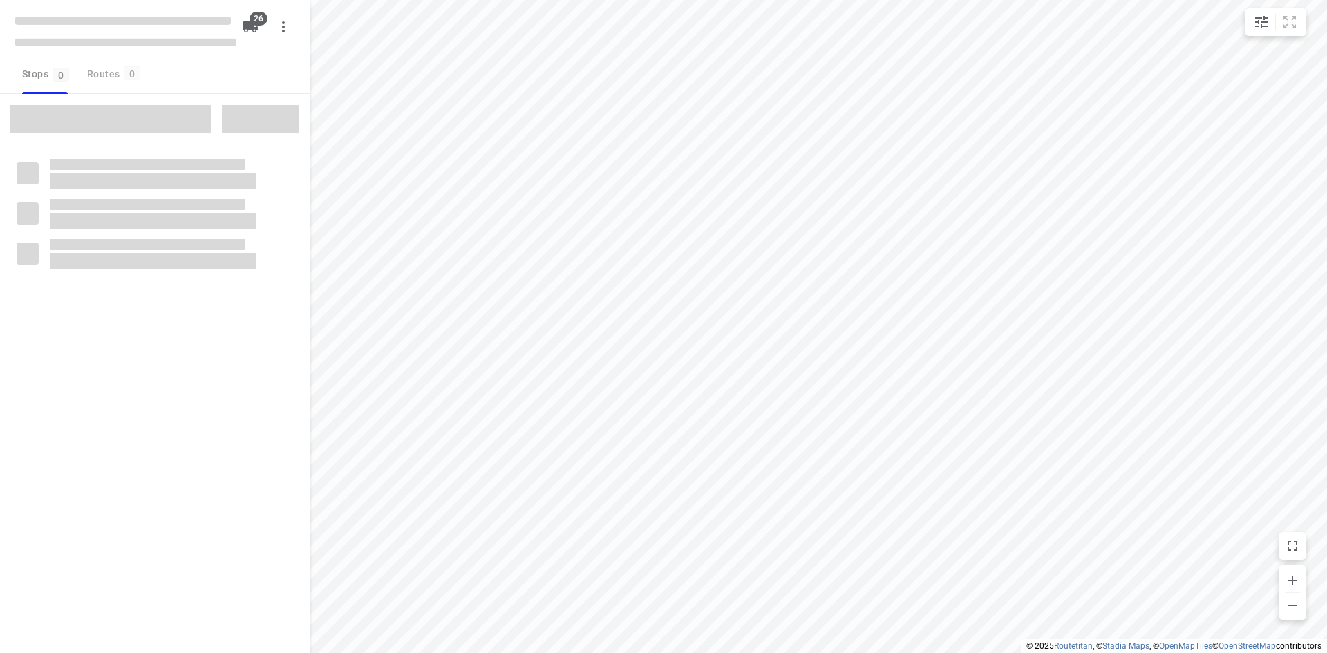
checkbox input "true"
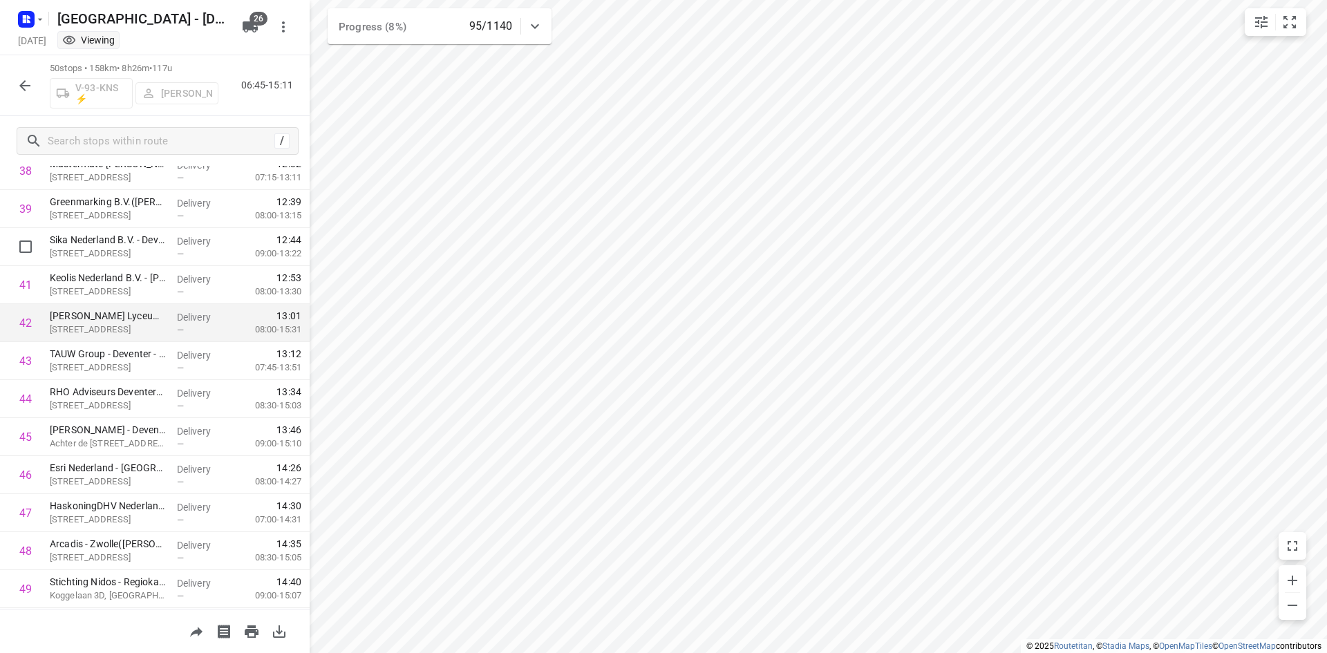
scroll to position [1564, 0]
